Goal: Navigation & Orientation: Find specific page/section

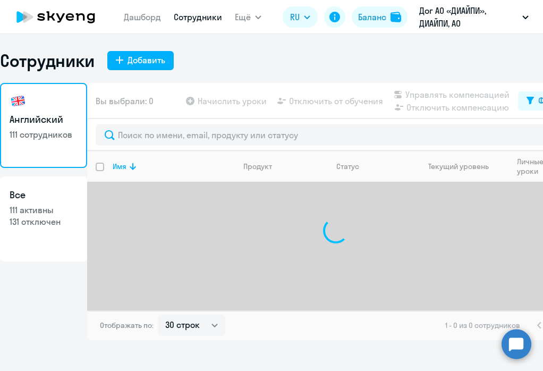
select select "30"
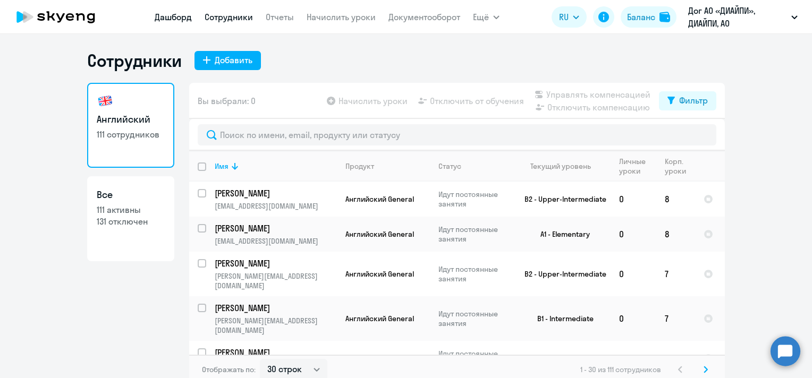
click at [167, 21] on link "Дашборд" at bounding box center [173, 17] width 37 height 11
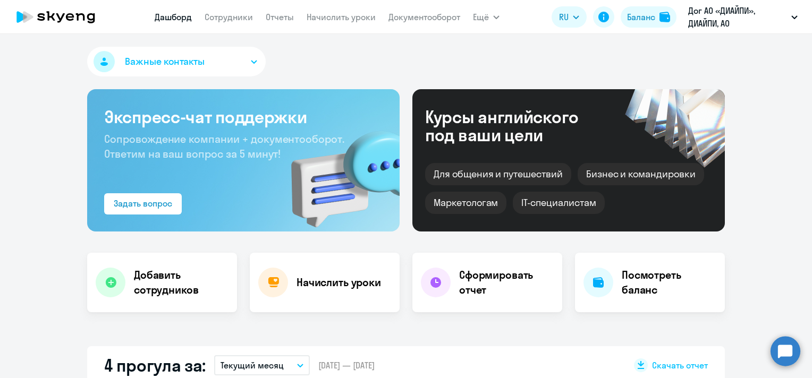
click at [235, 23] on nav "[PERSON_NAME] Отчеты Начислить уроки Документооборот" at bounding box center [308, 16] width 306 height 21
click at [235, 21] on link "Сотрудники" at bounding box center [229, 17] width 48 height 11
select select "30"
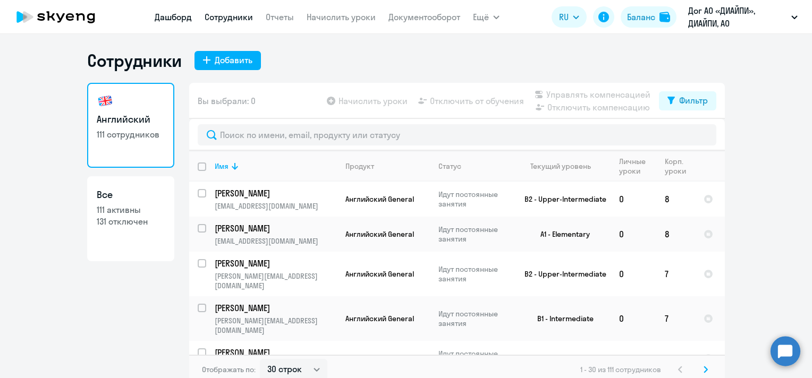
click at [172, 19] on link "Дашборд" at bounding box center [173, 17] width 37 height 11
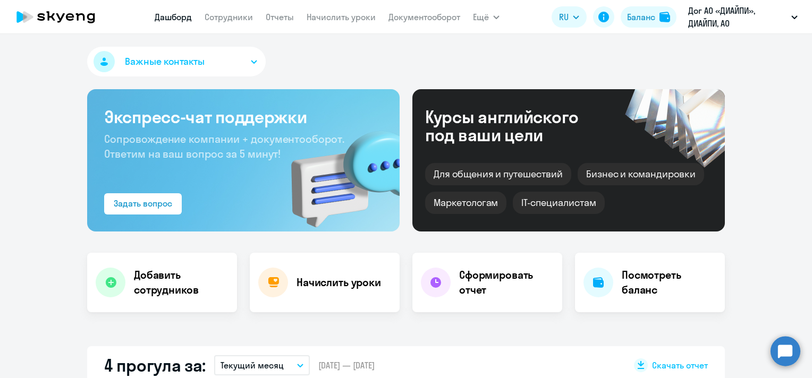
select select "30"
